Goal: Task Accomplishment & Management: Use online tool/utility

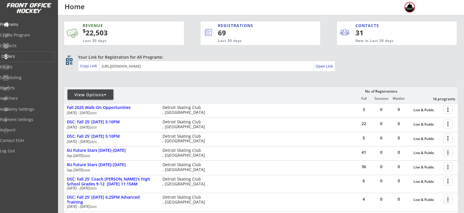
click at [18, 60] on div "Orders" at bounding box center [27, 57] width 55 height 10
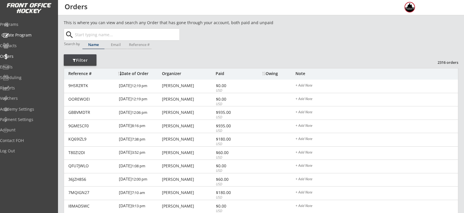
click at [25, 37] on div "Create Program" at bounding box center [27, 35] width 52 height 4
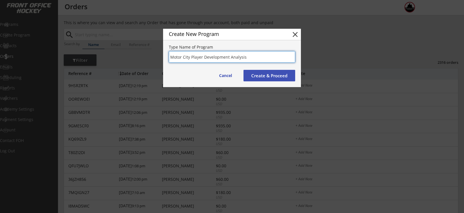
drag, startPoint x: 190, startPoint y: 57, endPoint x: 130, endPoint y: 55, distance: 60.5
click at [130, 55] on body "REVENUE $ 22,503 Last 30 days REGISTRATIONS 69 Last 30 days CONTACTS 31 New in …" at bounding box center [232, 106] width 464 height 213
drag, startPoint x: 191, startPoint y: 59, endPoint x: 162, endPoint y: 56, distance: 28.8
click at [162, 56] on body "REVENUE $ 22,503 Last 30 days REGISTRATIONS 69 Last 30 days CONTACTS 31 New in …" at bounding box center [232, 106] width 464 height 213
type input "MCH Player Development Analysis"
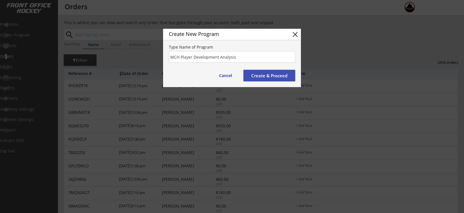
click at [266, 72] on button "Create & Proceed" at bounding box center [269, 75] width 52 height 11
